Goal: Task Accomplishment & Management: Manage account settings

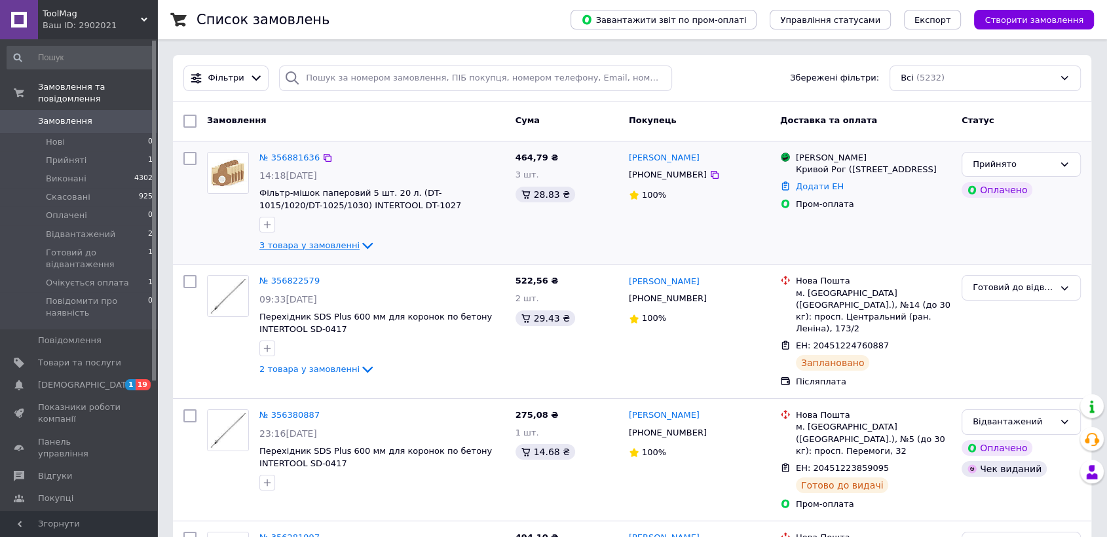
click at [298, 246] on span "3 товара у замовленні" at bounding box center [309, 245] width 100 height 10
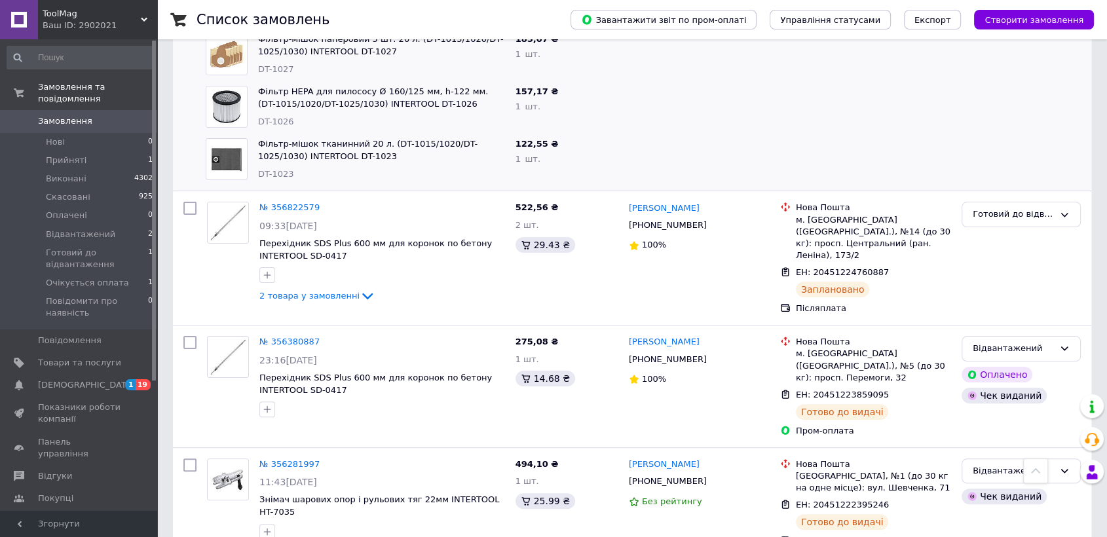
scroll to position [145, 0]
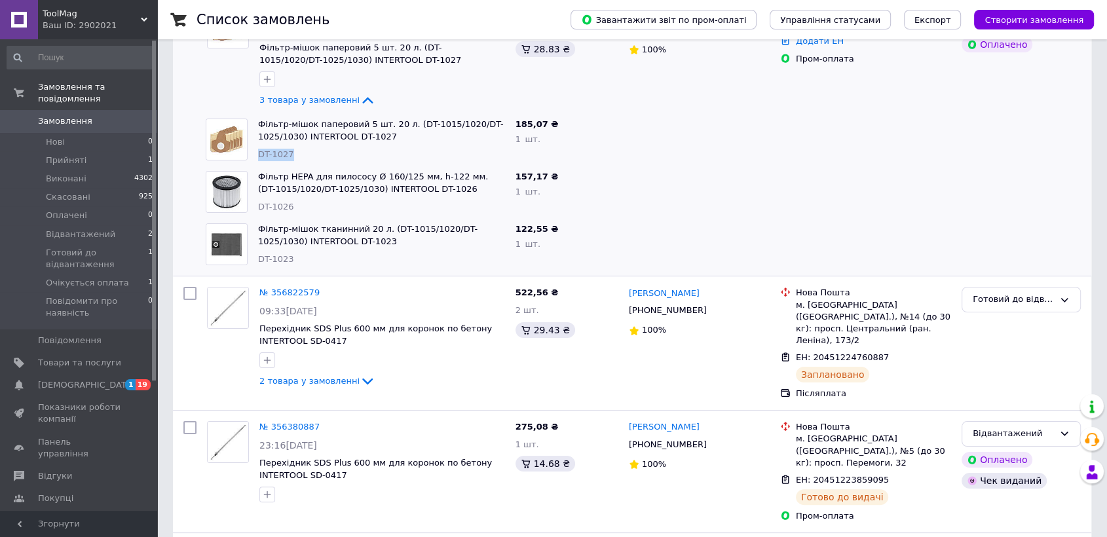
drag, startPoint x: 290, startPoint y: 155, endPoint x: 257, endPoint y: 153, distance: 32.2
click at [258, 153] on div "DT-1027" at bounding box center [381, 155] width 247 height 12
copy span "DT-1027"
drag, startPoint x: 288, startPoint y: 206, endPoint x: 257, endPoint y: 201, distance: 31.9
click at [257, 201] on div "Фільтр HEPA для пилососу Ø 160/125 мм, h-122 мм. (DT-1015/1020/DT-1025/1030) IN…" at bounding box center [381, 192] width 257 height 52
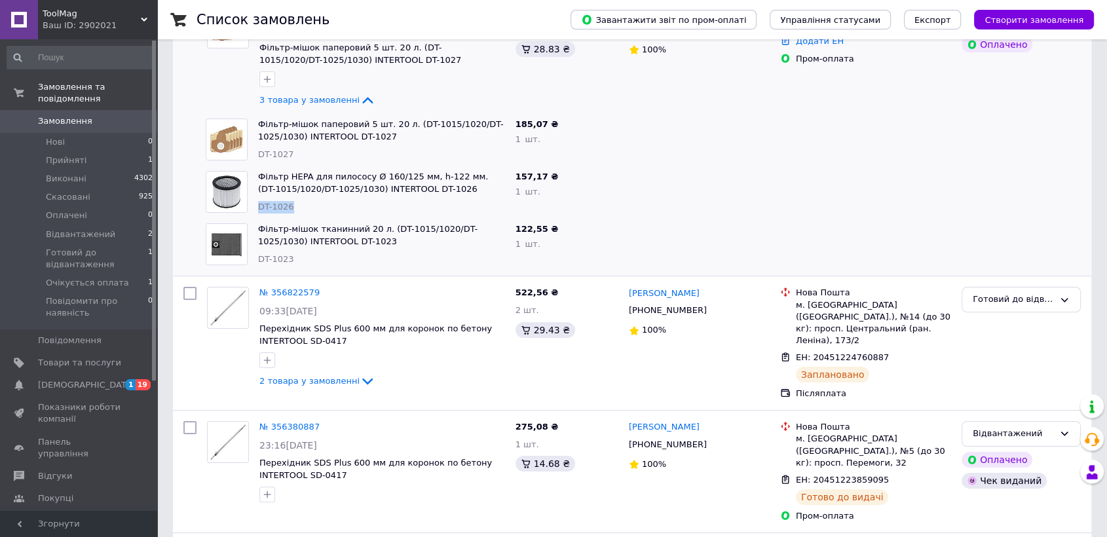
copy span "DT-1026"
drag, startPoint x: 299, startPoint y: 263, endPoint x: 259, endPoint y: 259, distance: 40.2
click at [259, 259] on div "DT-1023" at bounding box center [381, 260] width 247 height 12
copy span "DT-1023"
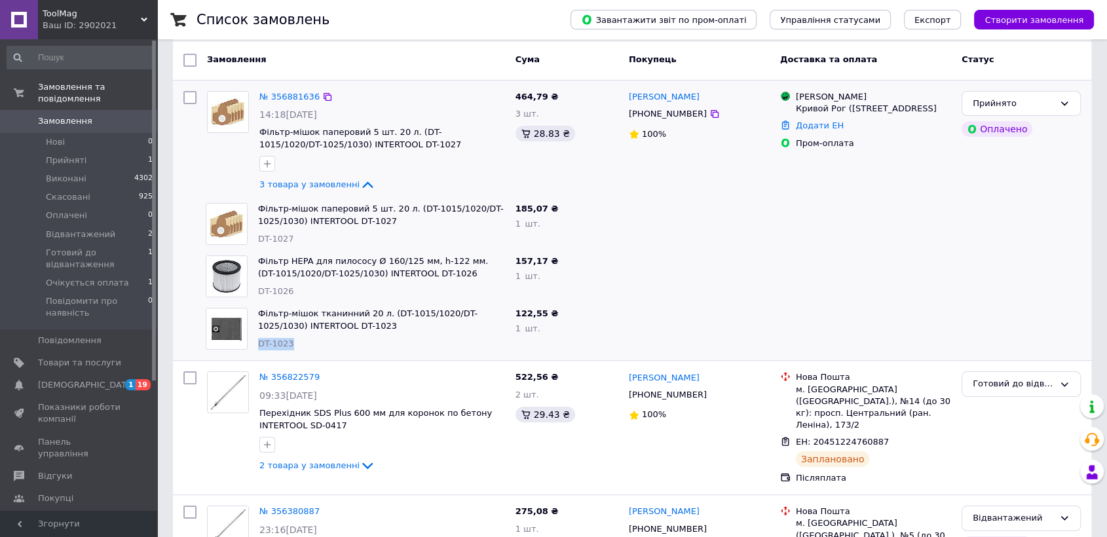
scroll to position [0, 0]
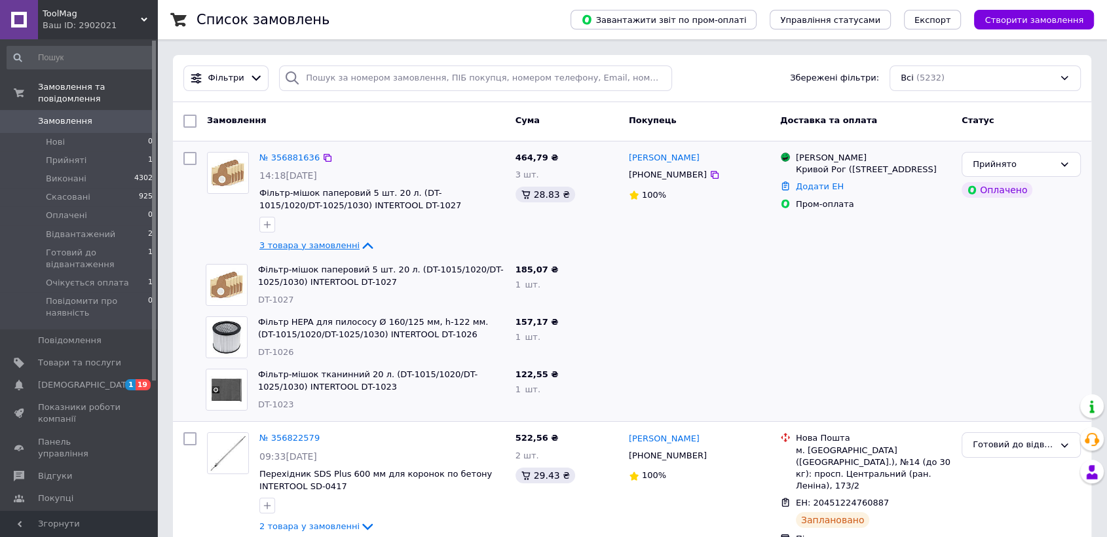
click at [295, 240] on span "3 товара у замовленні" at bounding box center [309, 245] width 100 height 10
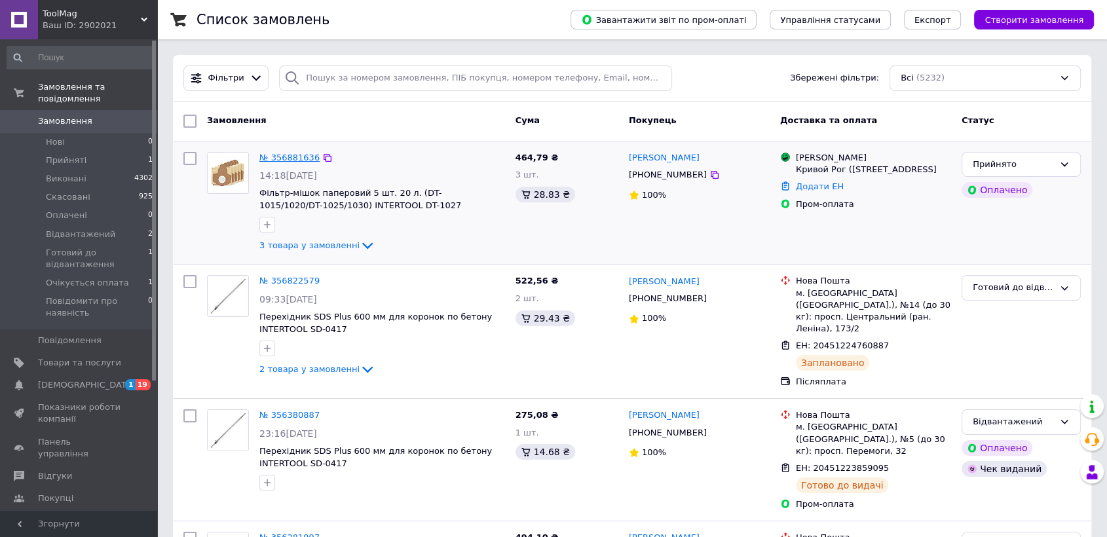
click at [294, 159] on link "№ 356881636" at bounding box center [289, 158] width 60 height 10
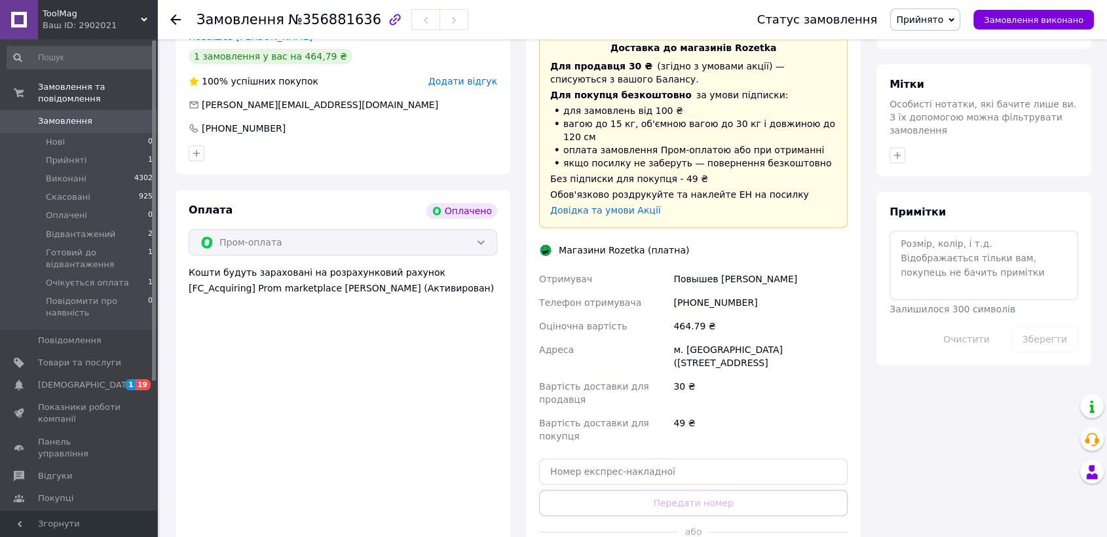
scroll to position [655, 0]
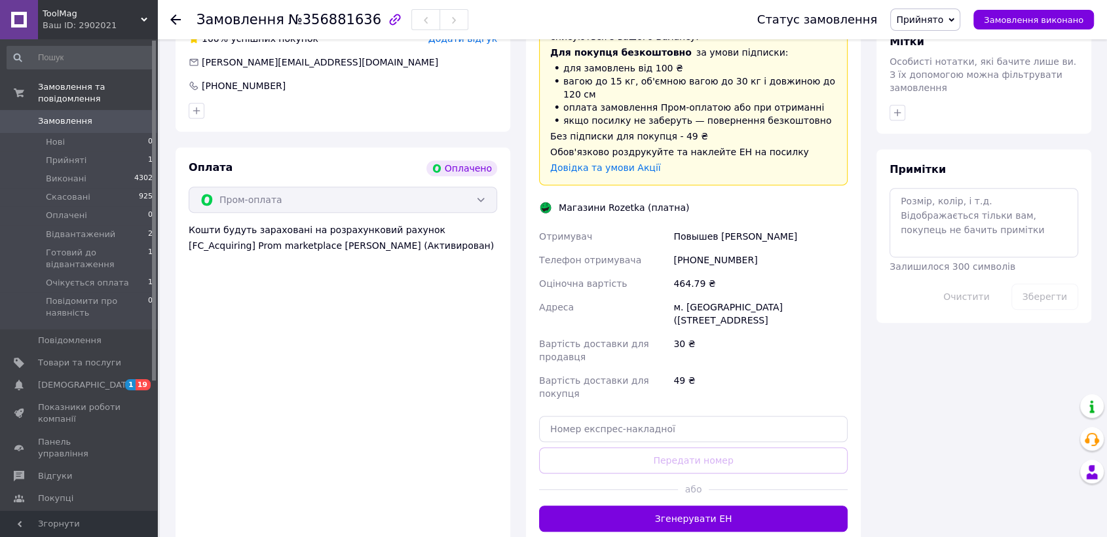
click at [933, 15] on span "Прийнято" at bounding box center [919, 19] width 47 height 10
click at [959, 126] on li "Готовий до відвантаження" at bounding box center [958, 125] width 135 height 20
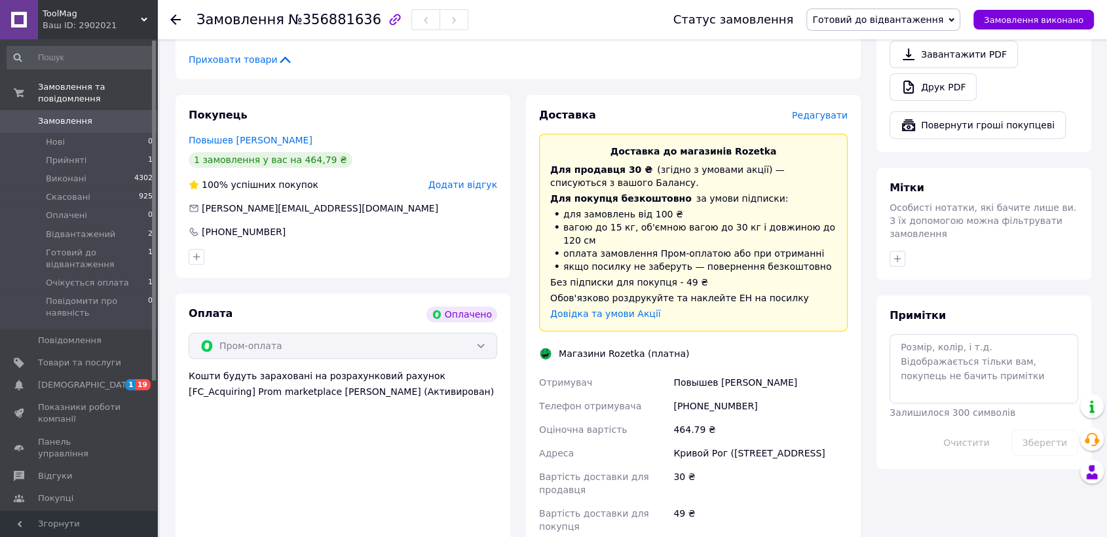
scroll to position [218, 0]
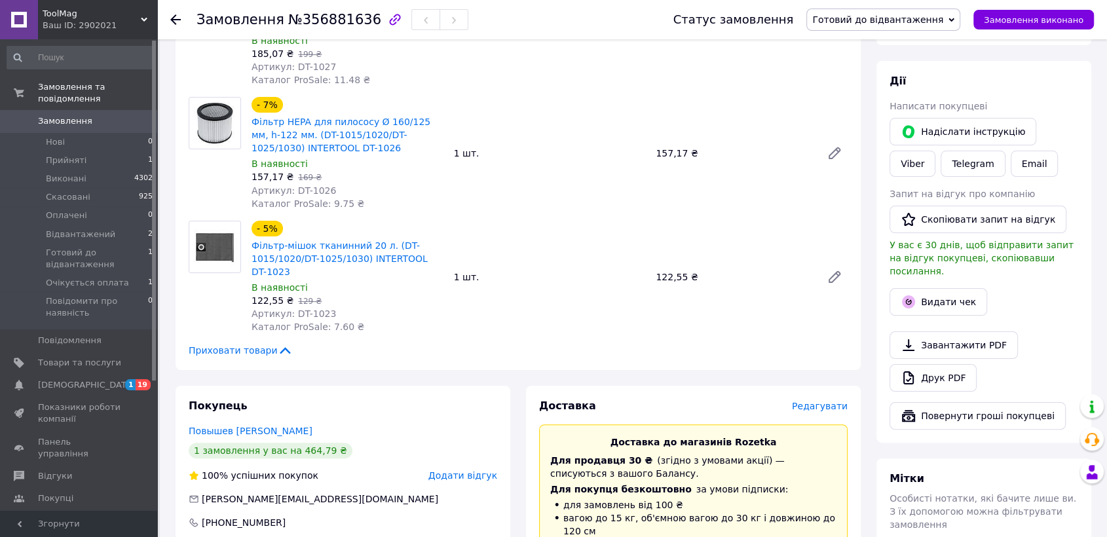
click at [66, 115] on span "Замовлення" at bounding box center [65, 121] width 54 height 12
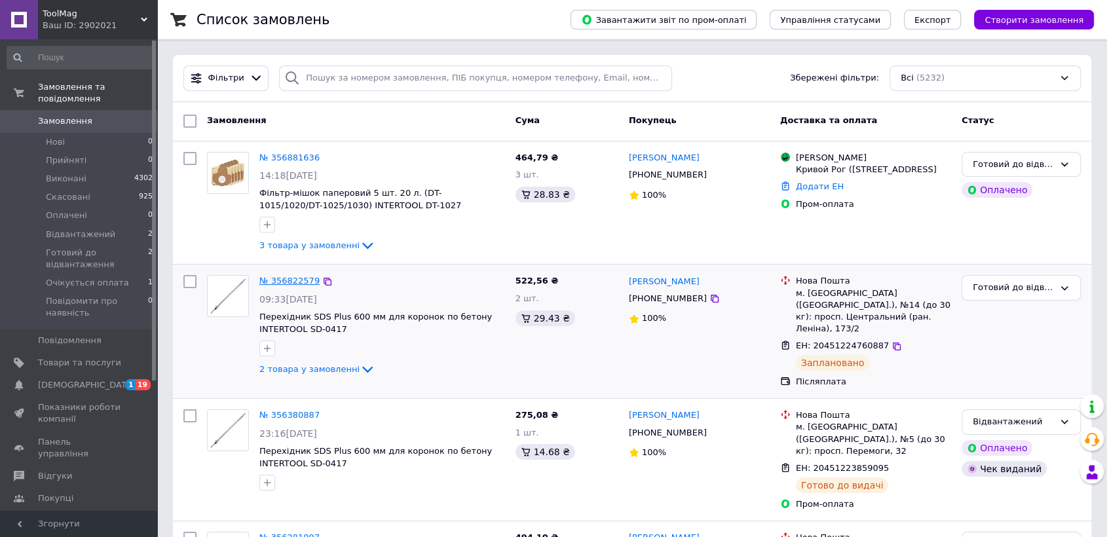
click at [291, 280] on link "№ 356822579" at bounding box center [289, 281] width 60 height 10
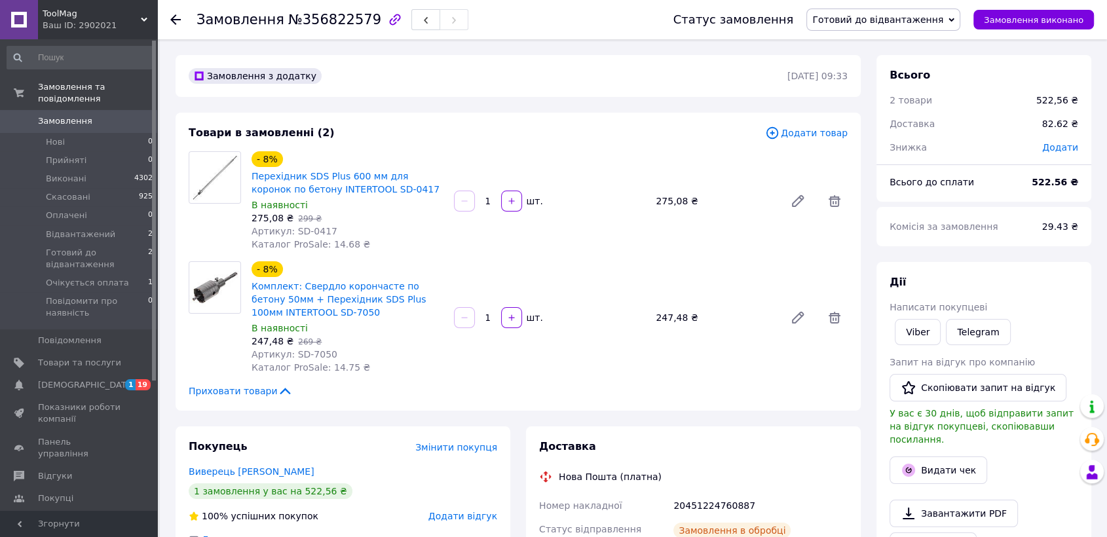
click at [878, 19] on span "Готовий до відвантаження" at bounding box center [877, 19] width 131 height 10
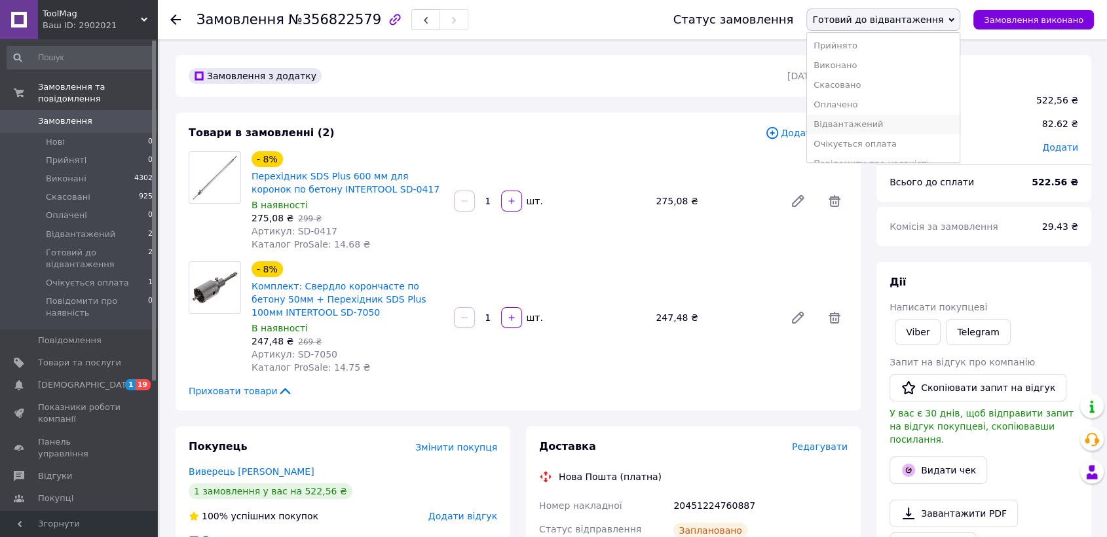
click at [872, 122] on li "Відвантажений" at bounding box center [883, 125] width 153 height 20
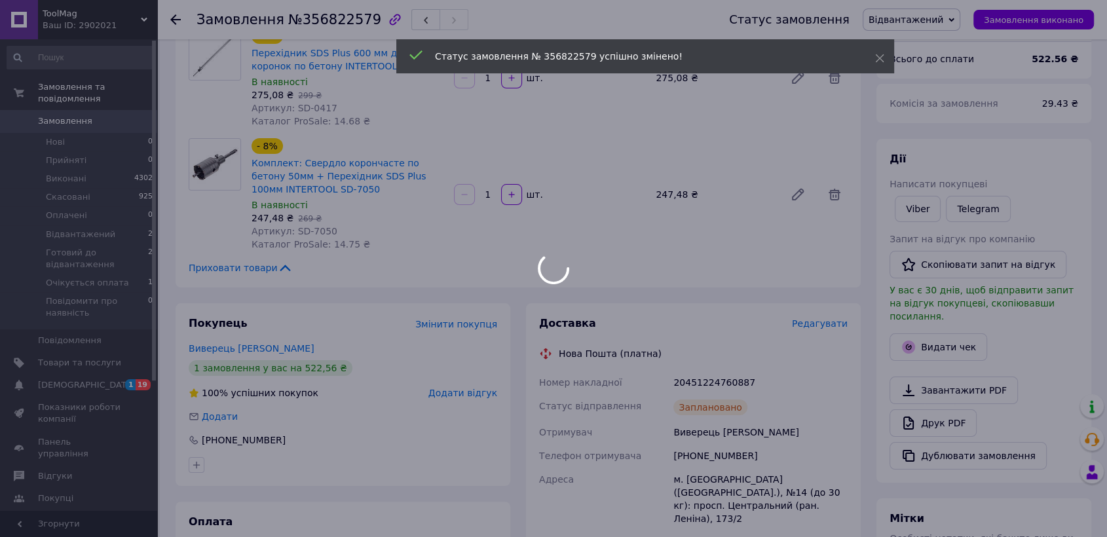
scroll to position [291, 0]
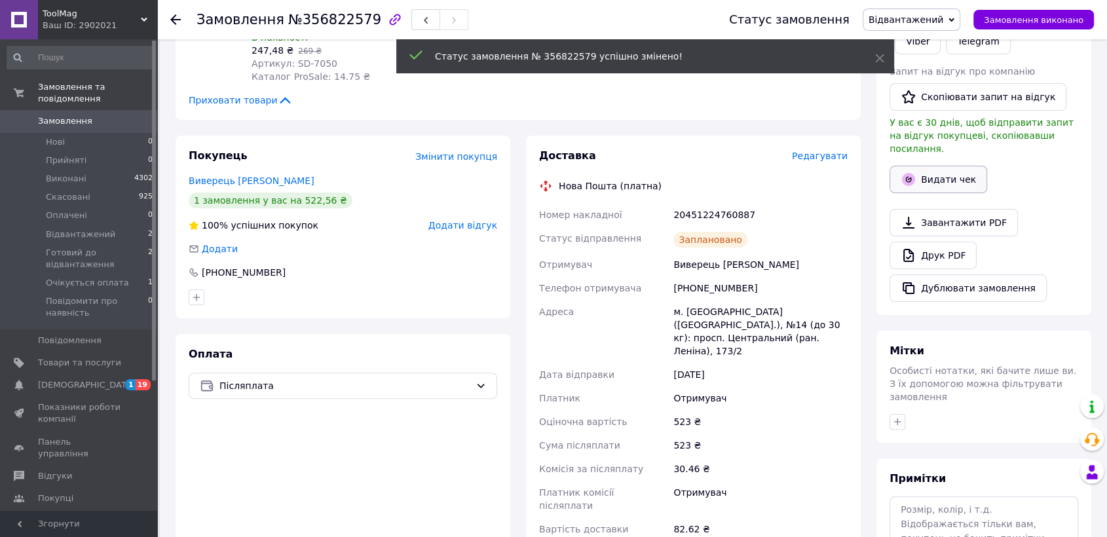
click at [933, 169] on button "Видати чек" at bounding box center [939, 180] width 98 height 28
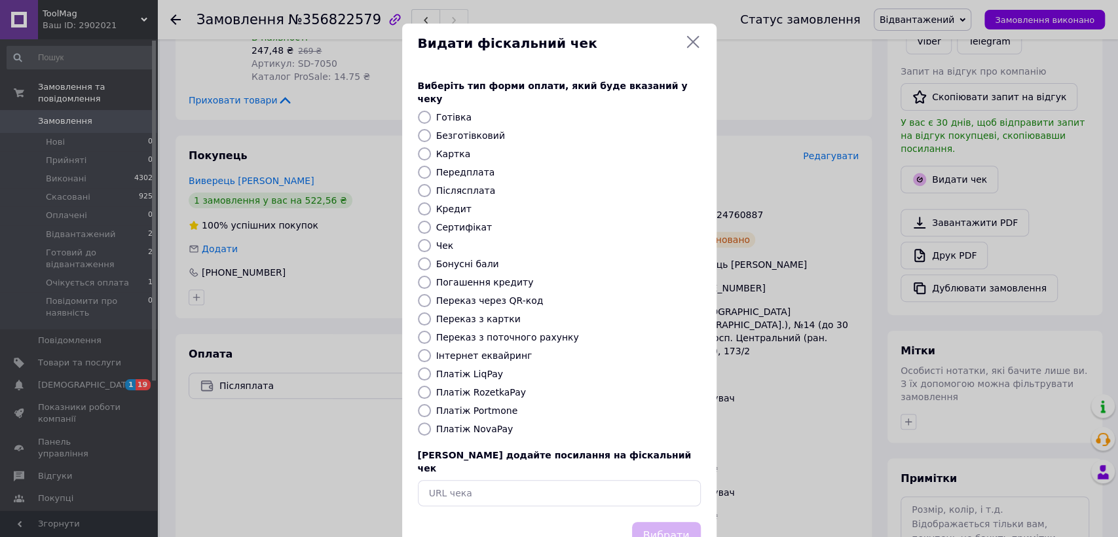
click at [451, 185] on label "Післясплата" at bounding box center [466, 190] width 60 height 10
click at [431, 184] on input "Післясплата" at bounding box center [424, 190] width 13 height 13
radio input "true"
click at [666, 522] on button "Вибрати" at bounding box center [666, 536] width 69 height 28
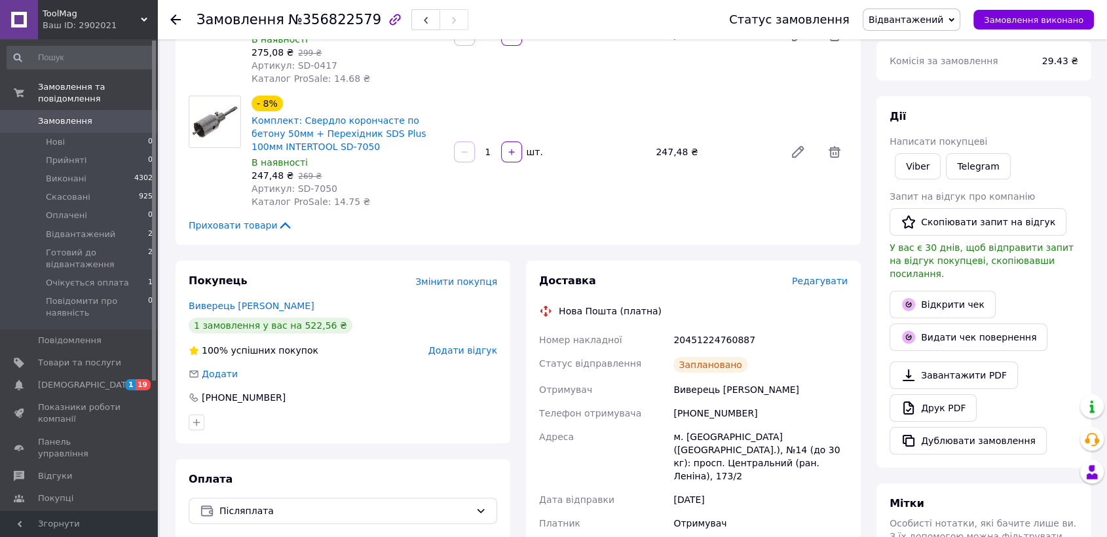
scroll to position [0, 0]
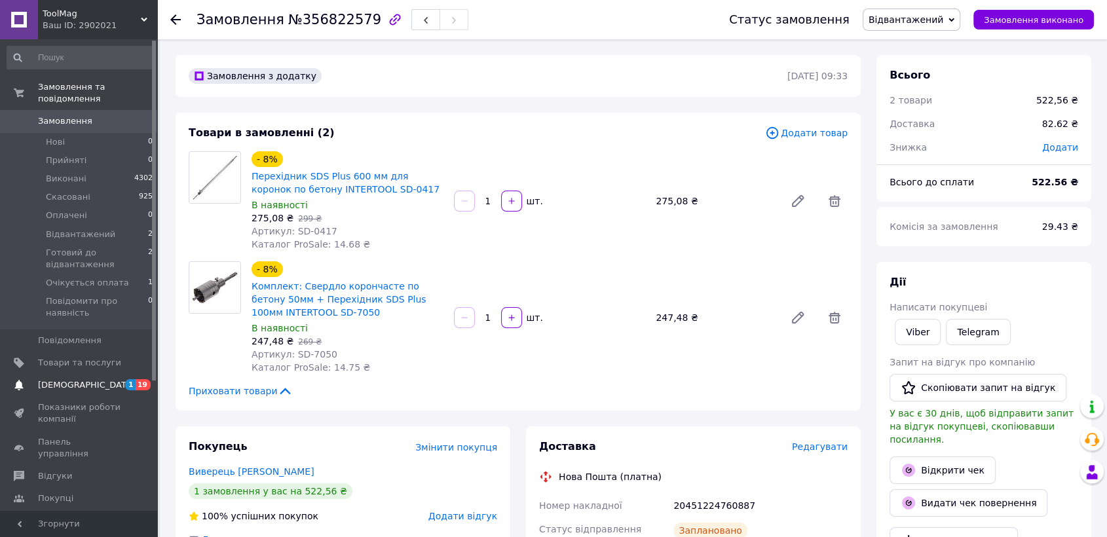
click at [89, 379] on span "[DEMOGRAPHIC_DATA]" at bounding box center [79, 385] width 83 height 12
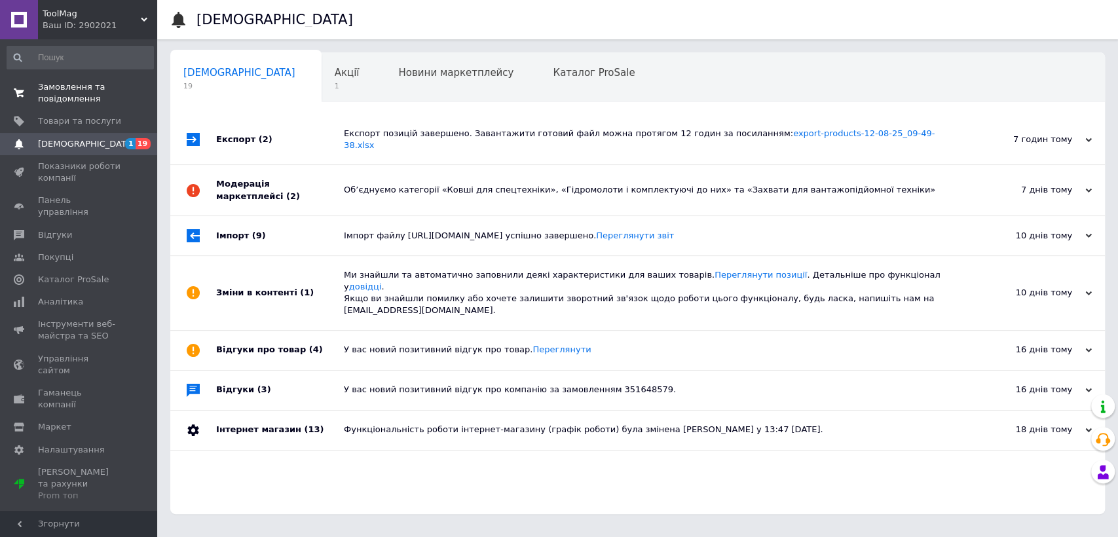
click at [87, 99] on span "Замовлення та повідомлення" at bounding box center [79, 93] width 83 height 24
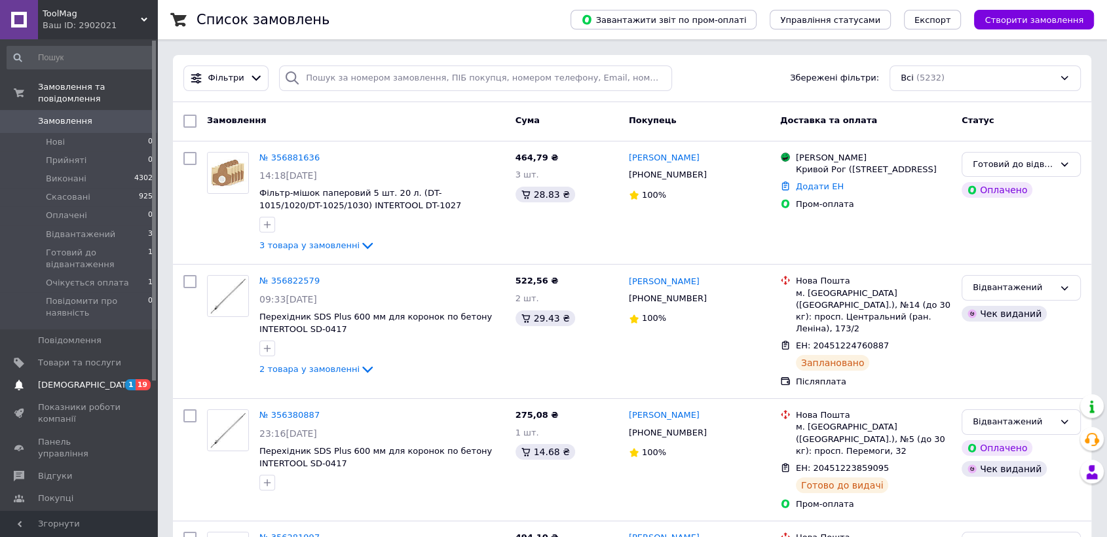
click at [51, 379] on span "[DEMOGRAPHIC_DATA]" at bounding box center [86, 385] width 97 height 12
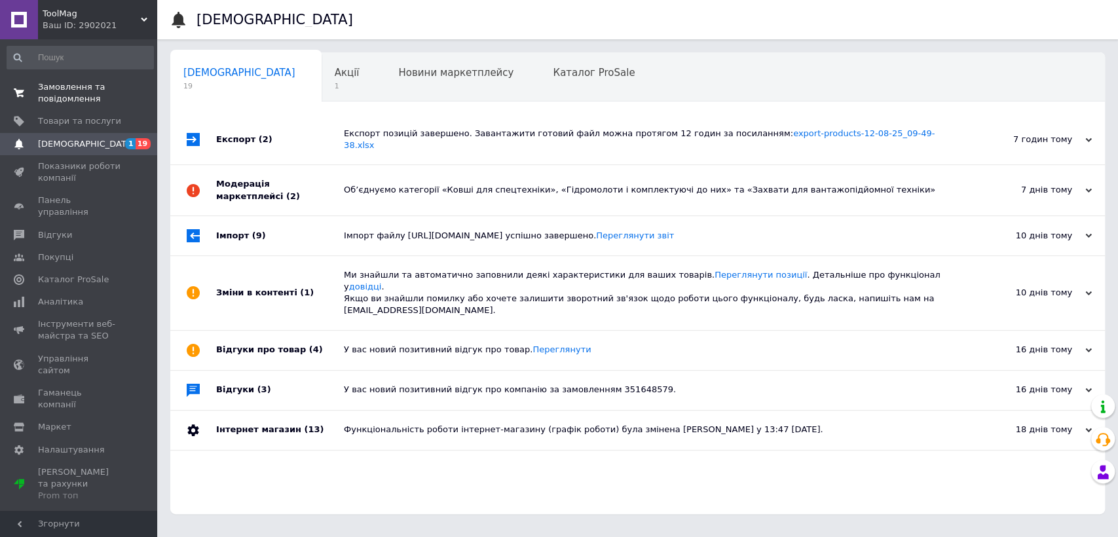
click at [84, 94] on span "Замовлення та повідомлення" at bounding box center [79, 93] width 83 height 24
